Goal: Task Accomplishment & Management: Manage account settings

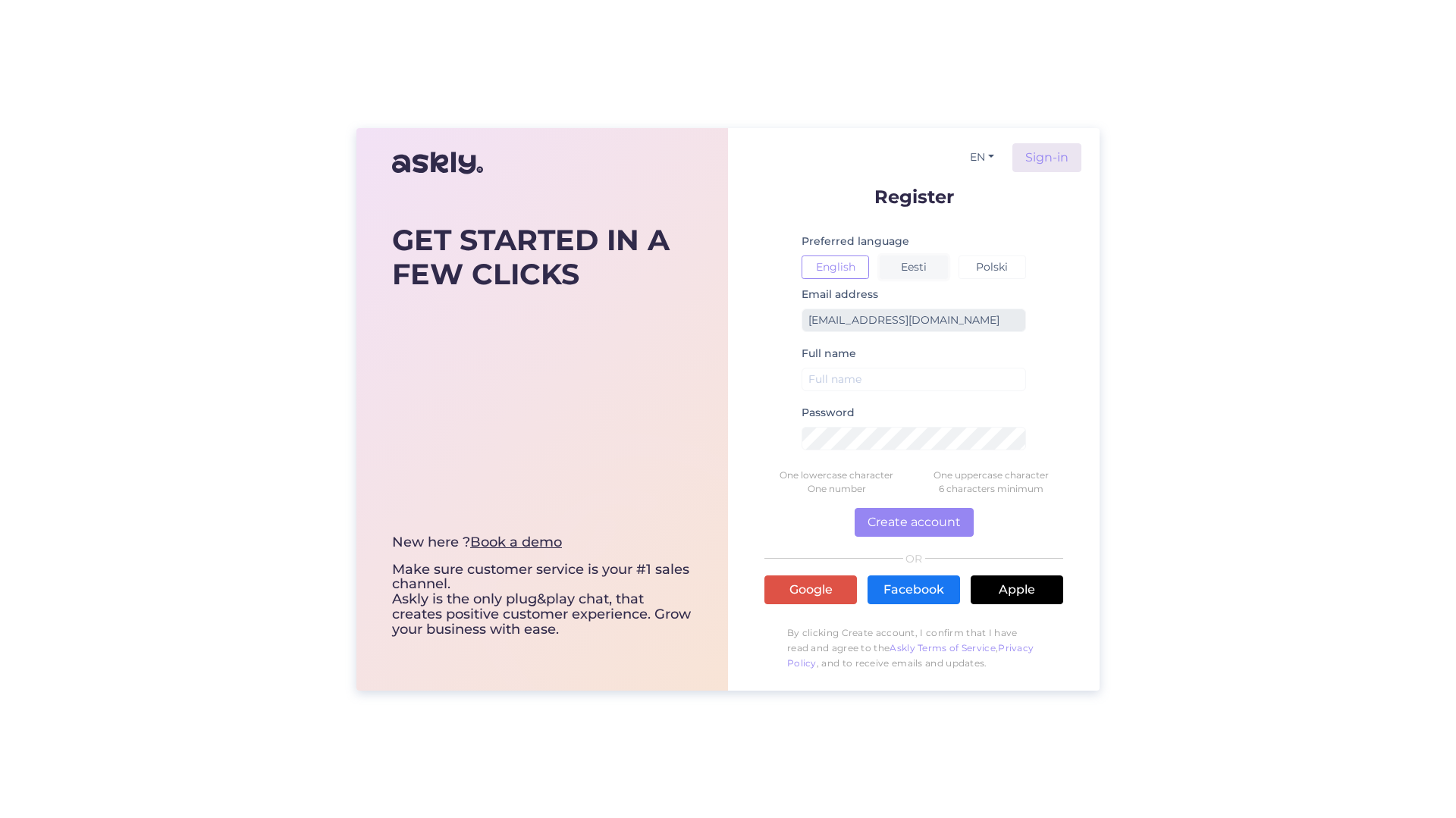
click at [910, 264] on button "Eesti" at bounding box center [913, 267] width 68 height 24
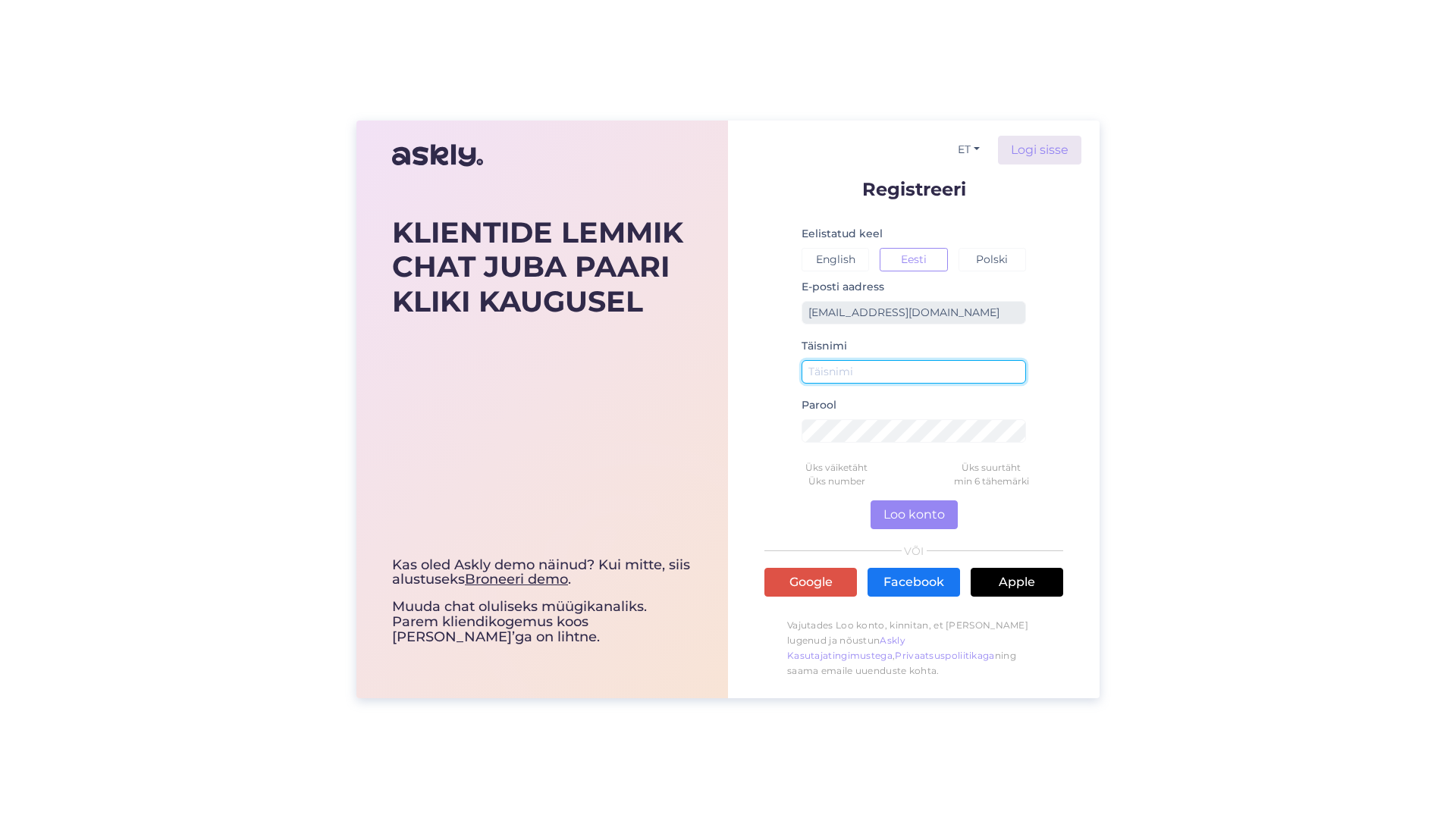
click at [928, 368] on input "text" at bounding box center [913, 372] width 225 height 24
click at [1249, 397] on div "KLIENTIDE LEMMIK CHAT JUBA PAARI KLIKI KAUGUSEL Kas oled Askly demo näinud? Kui…" at bounding box center [728, 409] width 1456 height 818
click at [869, 370] on input "text" at bounding box center [913, 372] width 225 height 24
click at [869, 370] on input "[PERSON_NAME]" at bounding box center [913, 372] width 225 height 24
type input "[PERSON_NAME]"
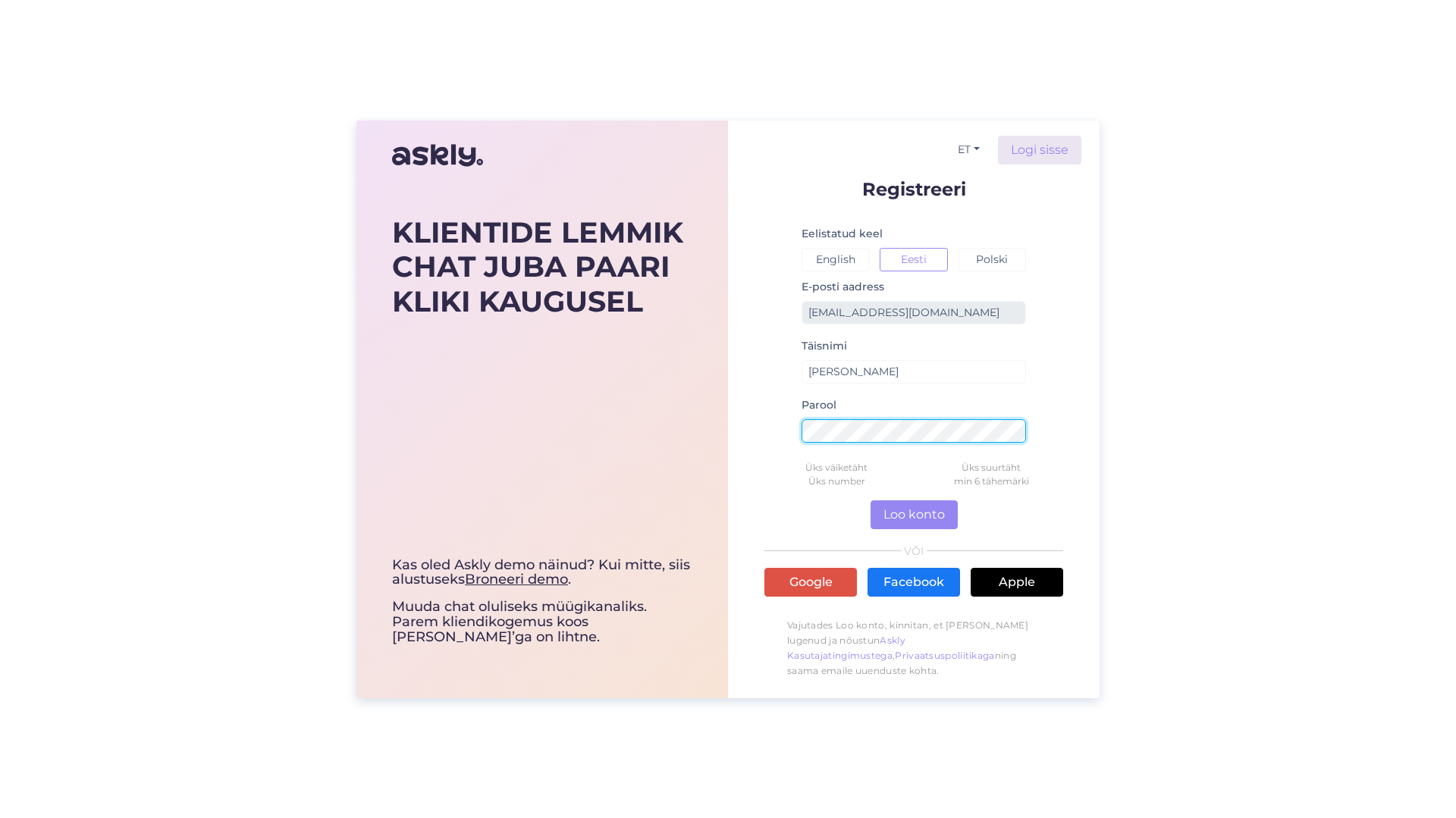
click at [773, 435] on form "Registreeri Eelistatud keel English Eesti Polski E-posti aadress [EMAIL_ADDRESS…" at bounding box center [913, 433] width 299 height 507
click at [927, 516] on button "Loo konto" at bounding box center [914, 515] width 87 height 29
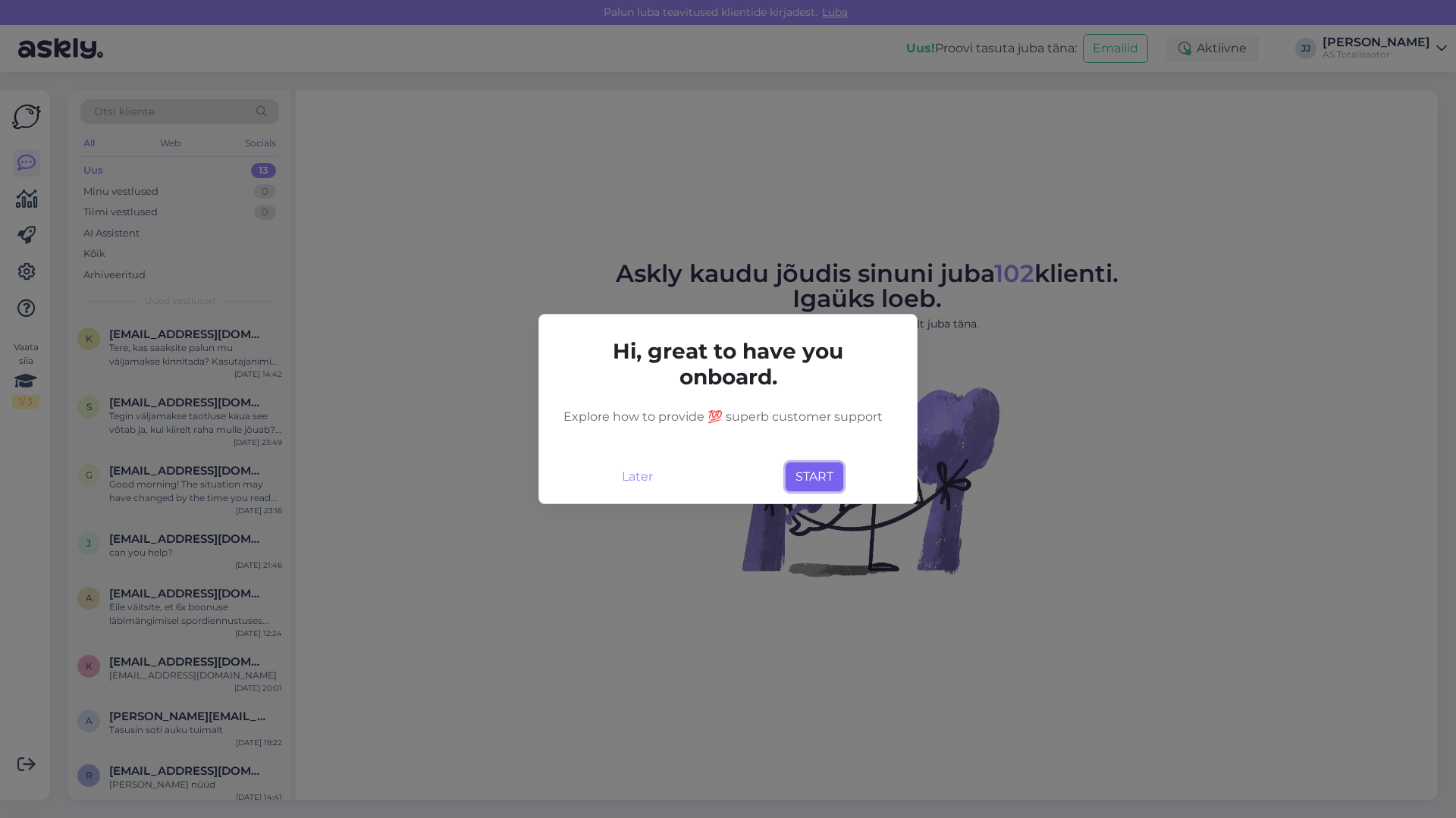
click at [811, 480] on button "START" at bounding box center [814, 476] width 58 height 29
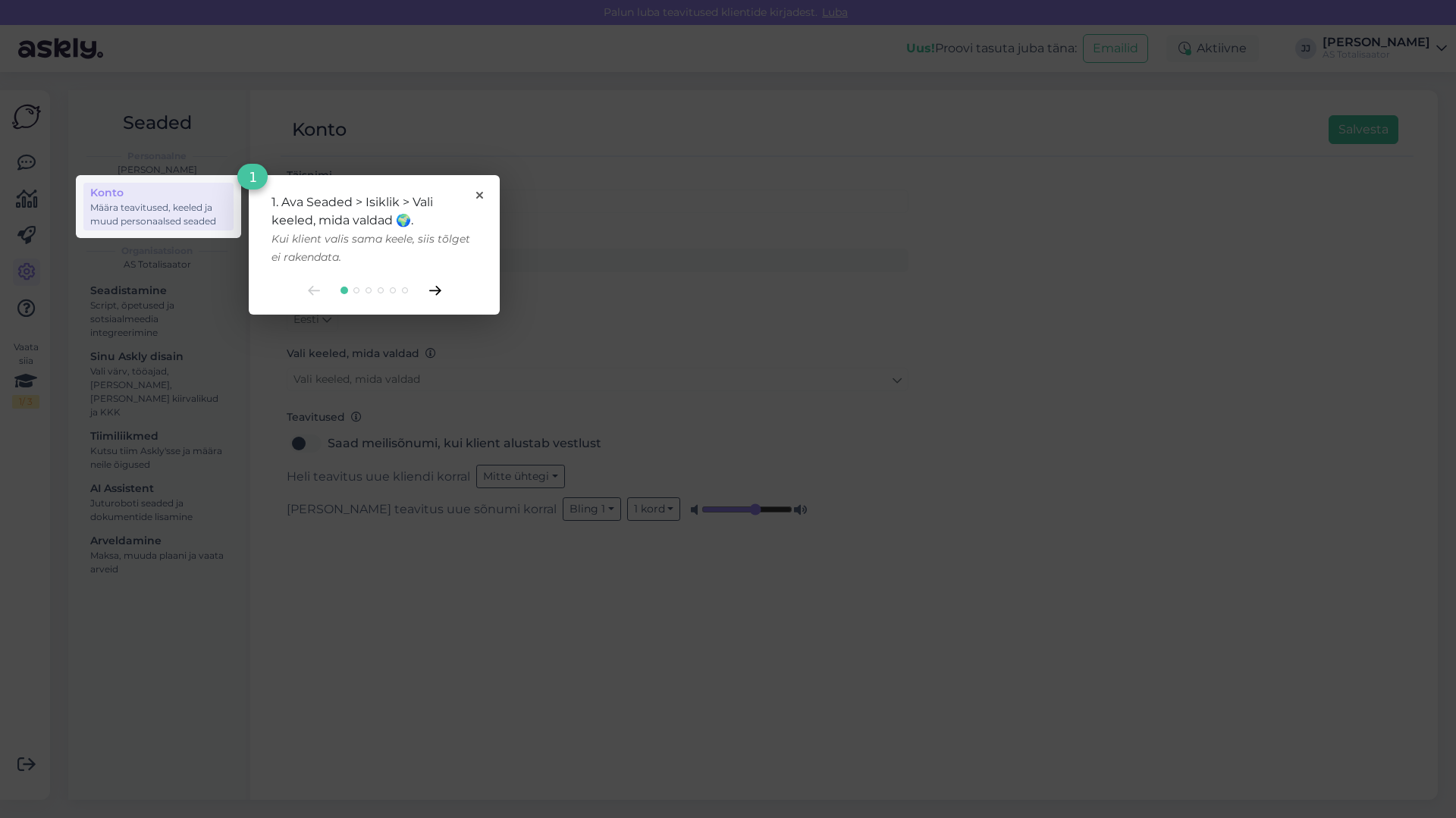
click at [433, 291] on icon at bounding box center [435, 291] width 12 height 10
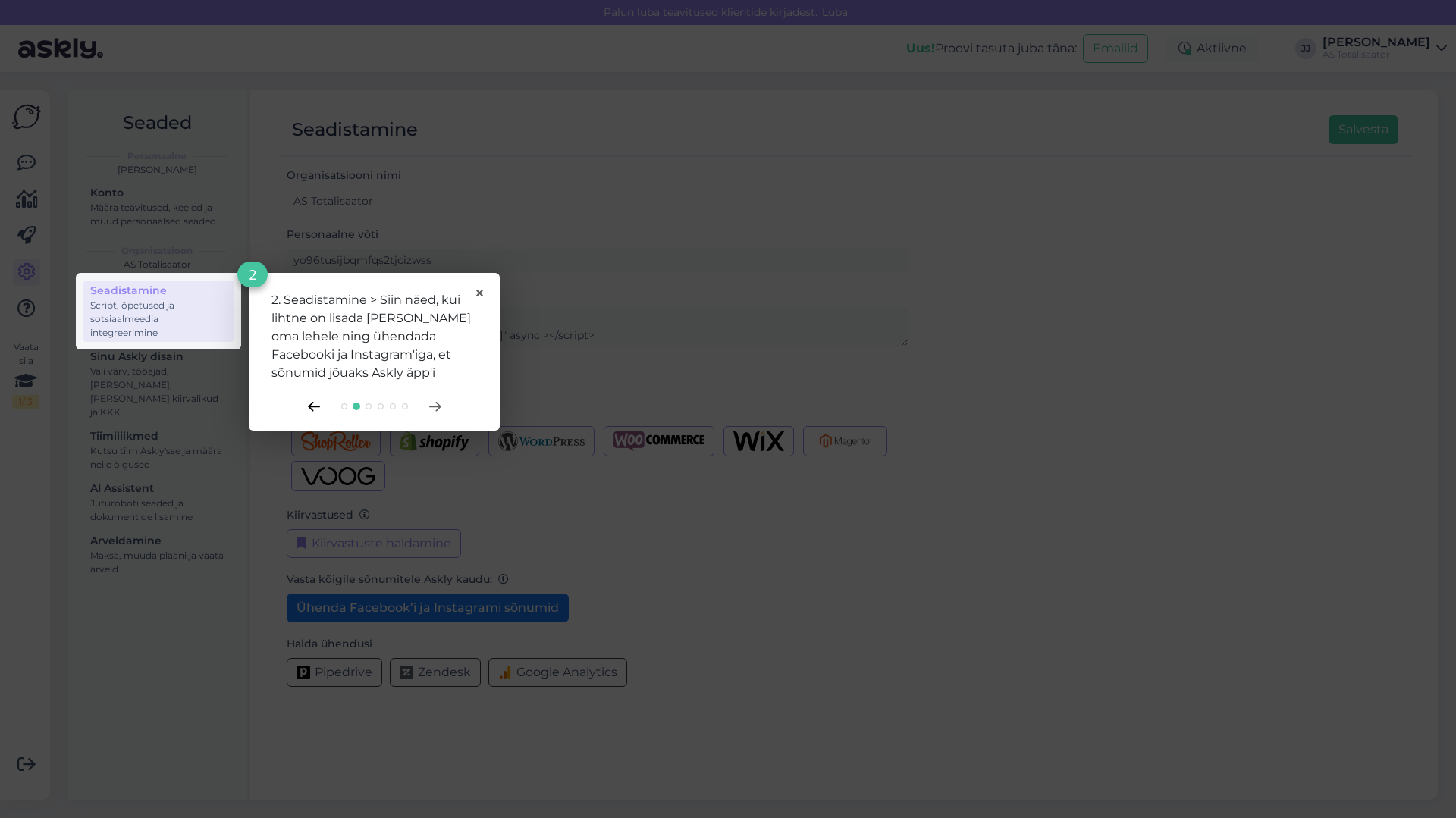
click at [312, 408] on icon at bounding box center [314, 407] width 12 height 10
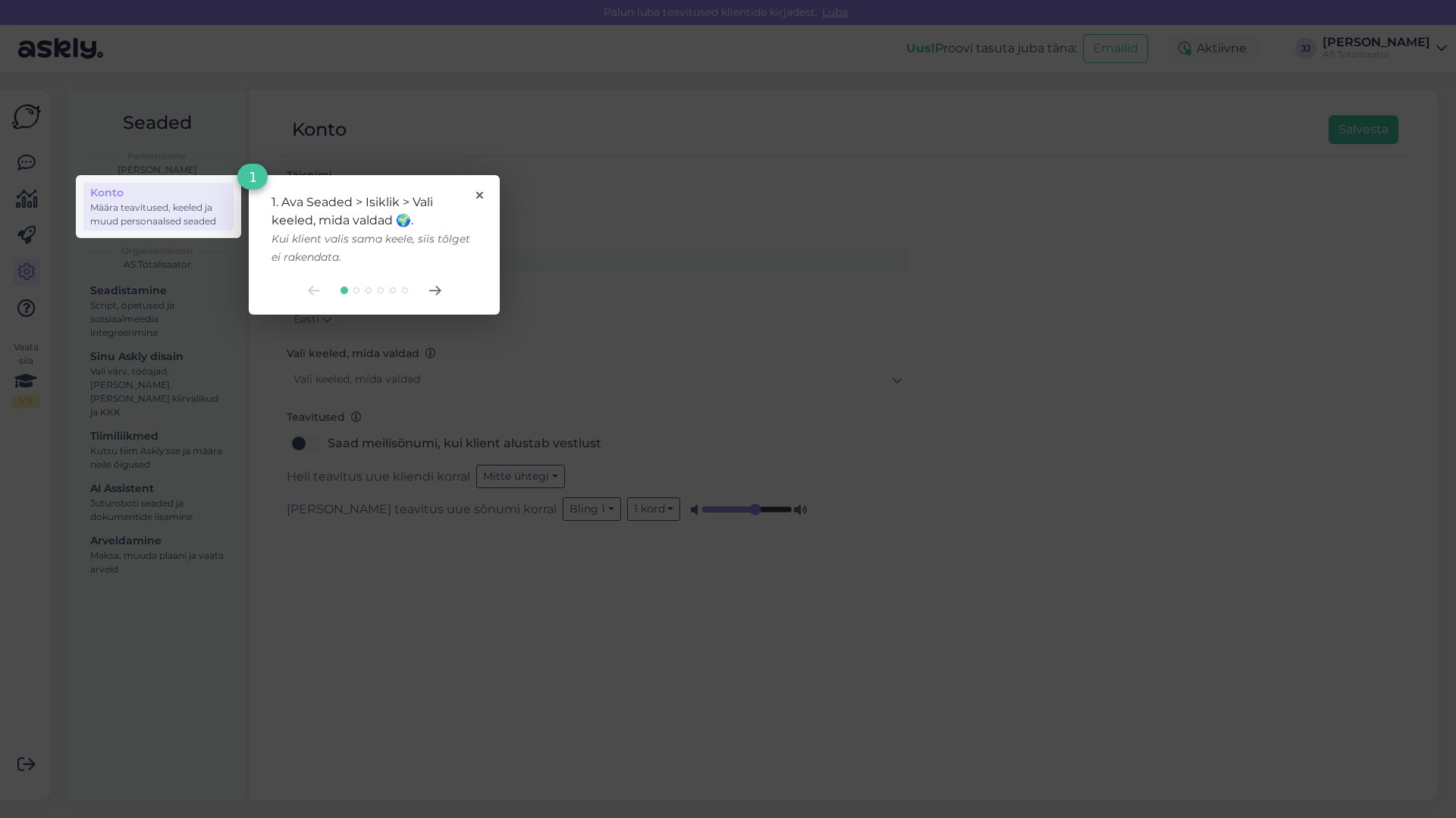
click at [137, 210] on rect at bounding box center [158, 206] width 165 height 63
click at [912, 485] on rect at bounding box center [728, 409] width 1456 height 818
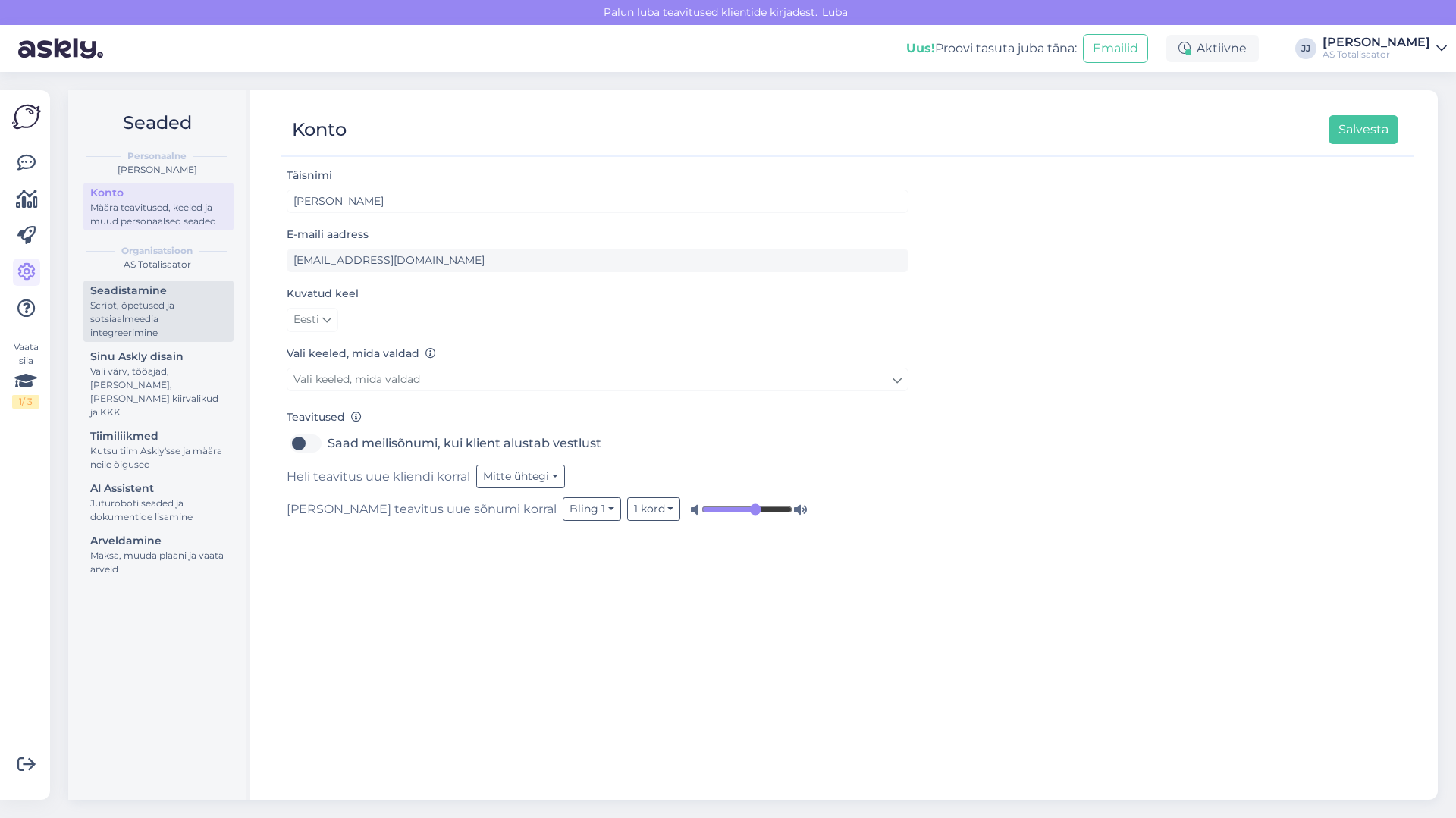
click at [141, 296] on div "Seadistamine" at bounding box center [158, 291] width 136 height 16
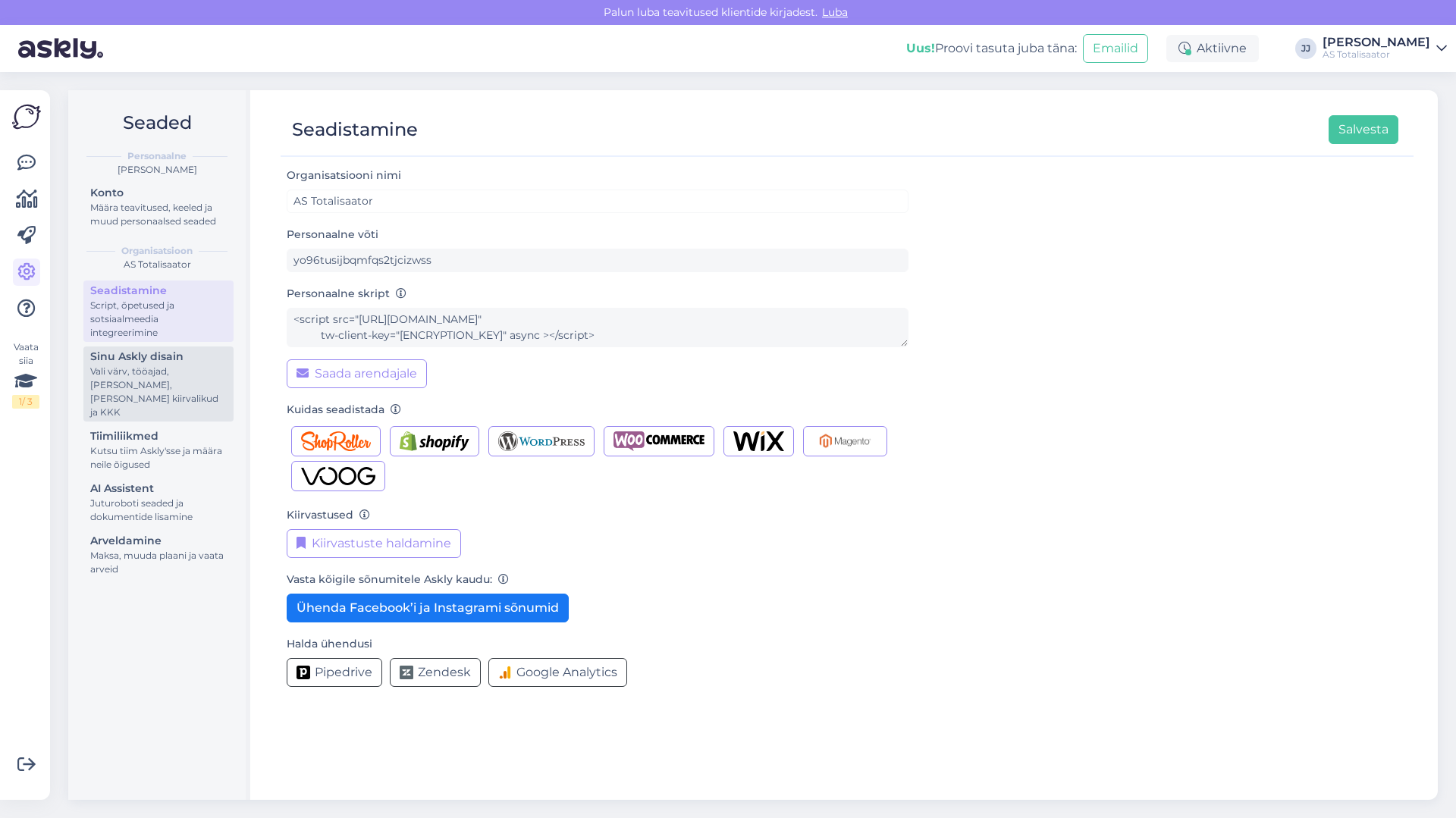
click at [155, 369] on div "Vali värv, tööajad, lisa meilivorm, kõne kiirvalikud ja KKK" at bounding box center [158, 392] width 136 height 55
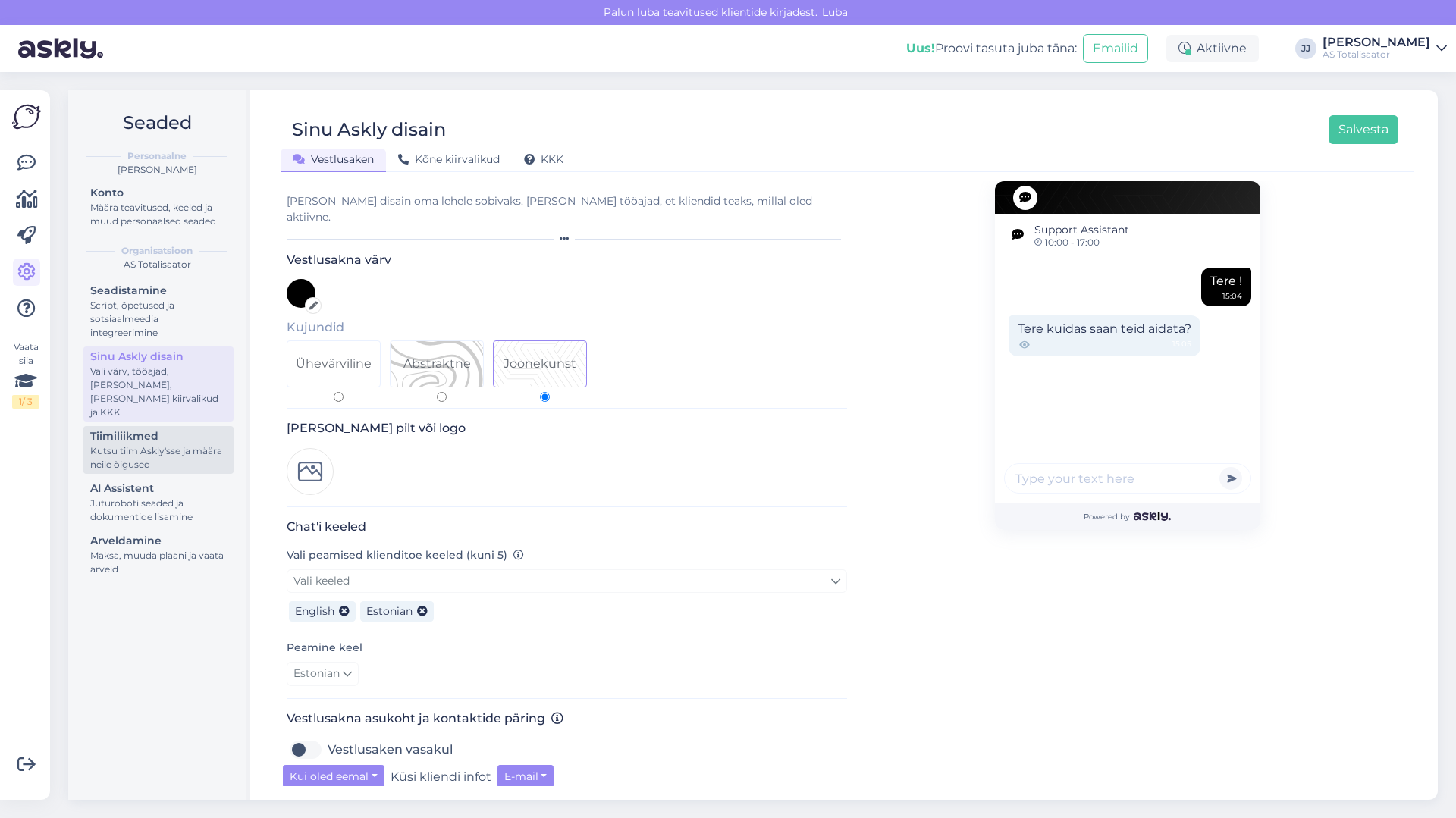
click at [145, 454] on div "Kutsu tiim Askly'sse ja määra neile õigused" at bounding box center [158, 457] width 136 height 27
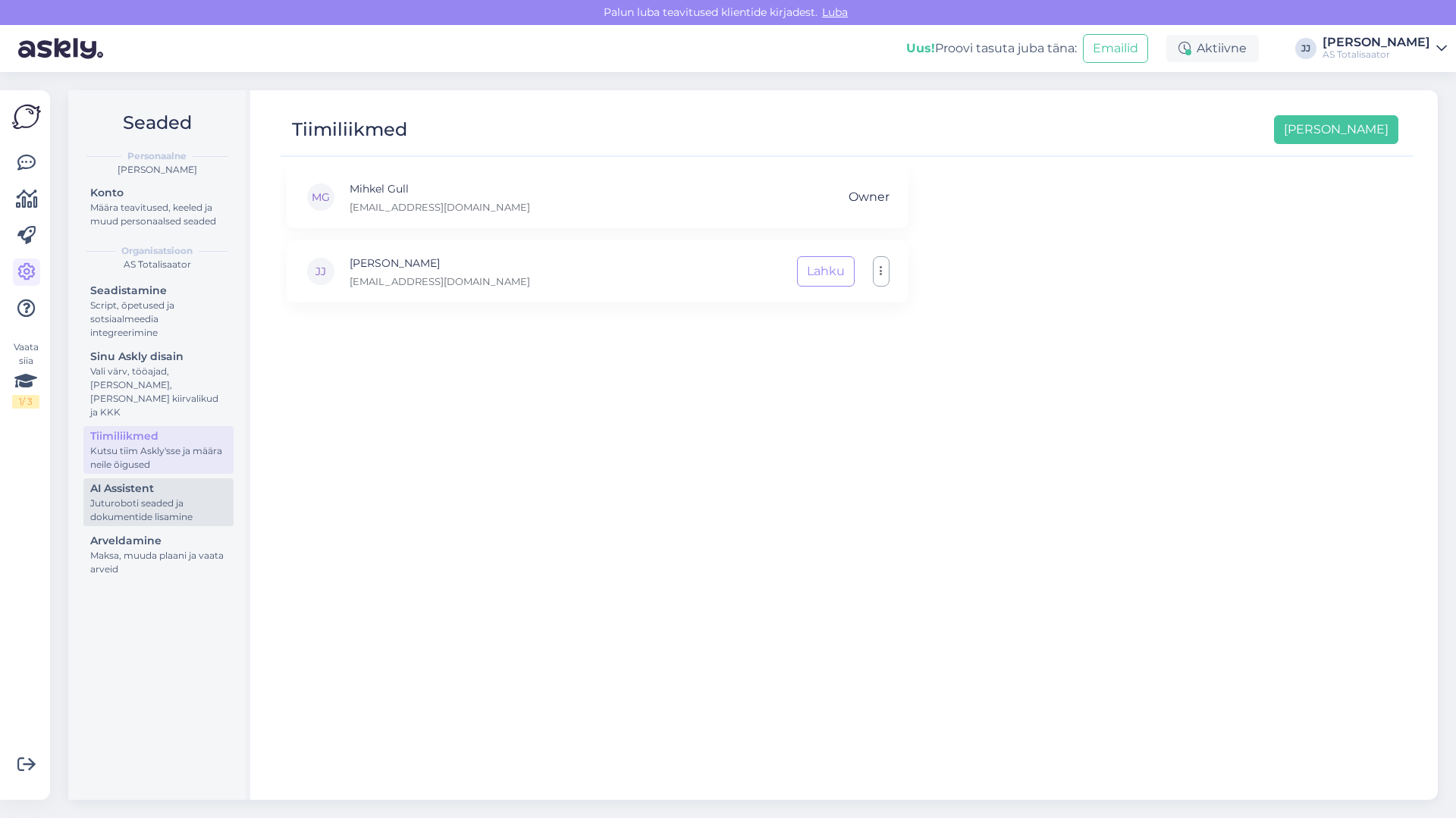
click at [153, 497] on div "Juturoboti seaded ja dokumentide lisamine" at bounding box center [158, 510] width 136 height 27
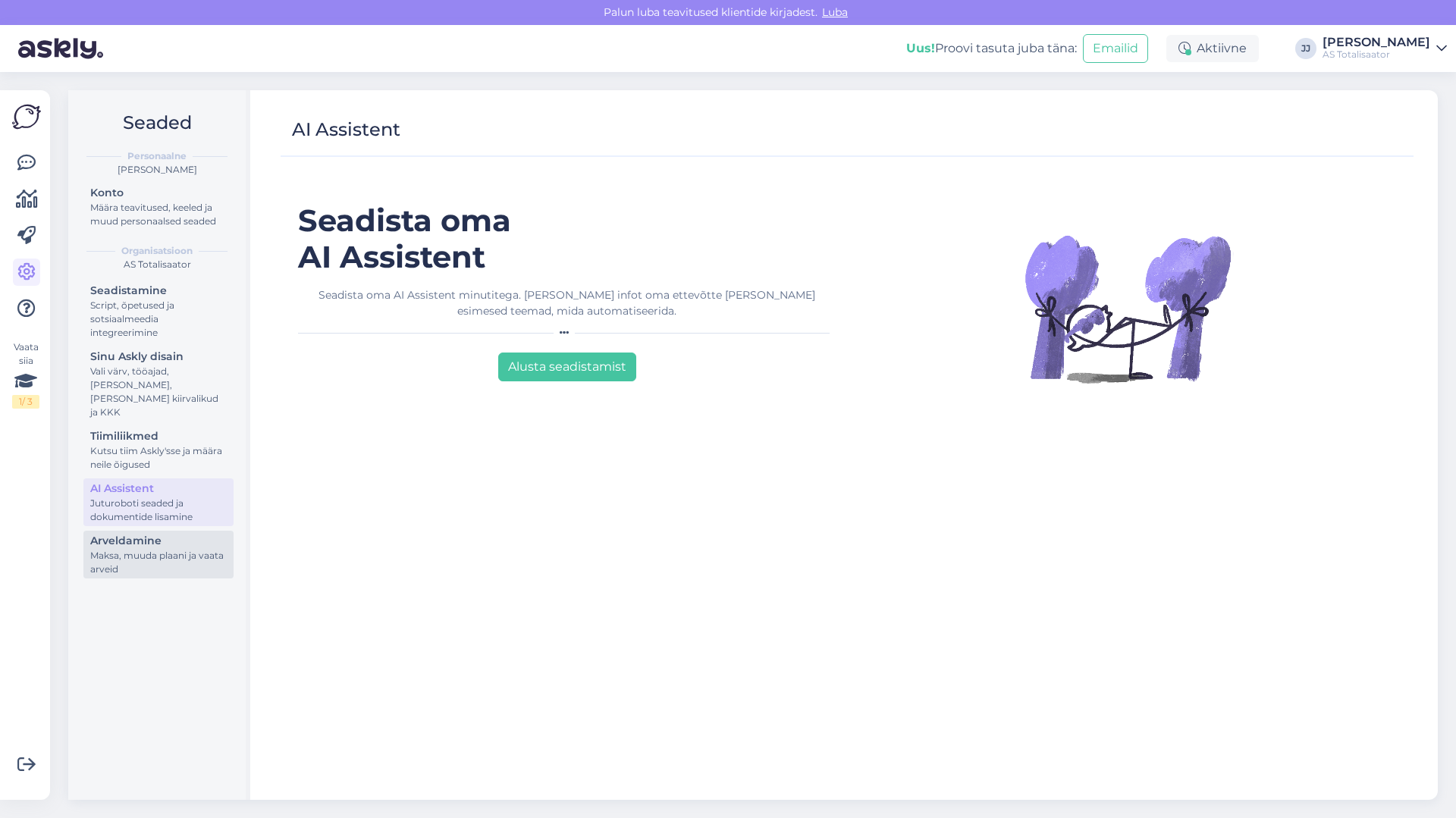
click at [161, 549] on div "Maksa, muuda plaani ja vaata arveid" at bounding box center [158, 562] width 136 height 27
